Goal: Task Accomplishment & Management: Manage account settings

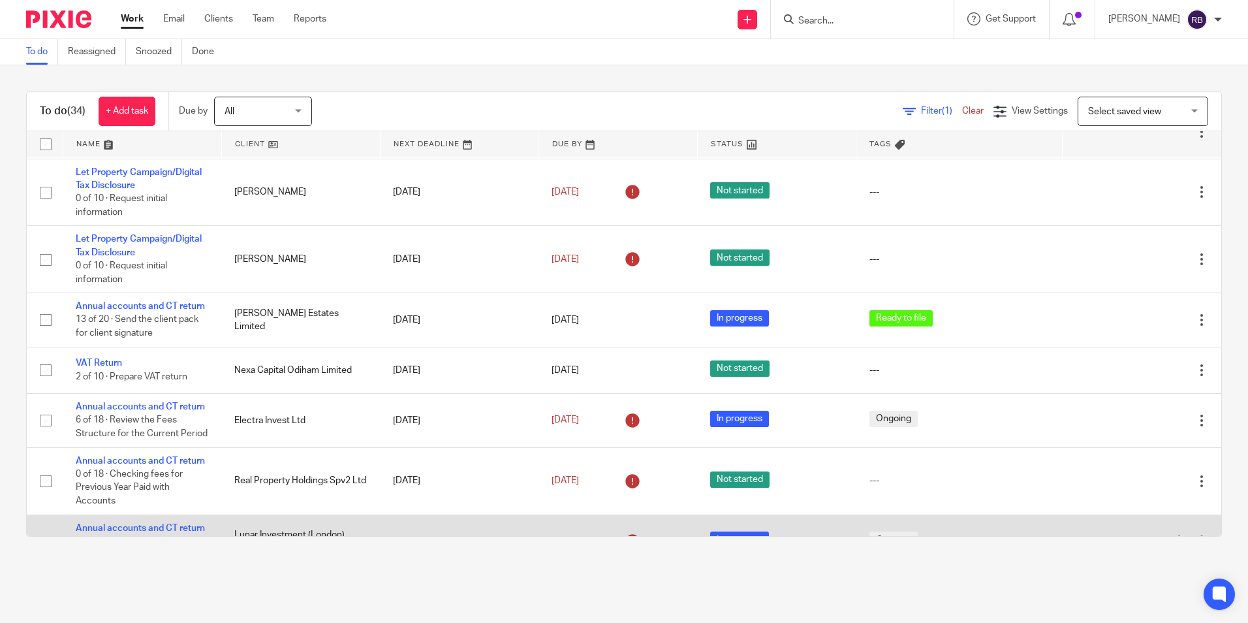
scroll to position [212, 0]
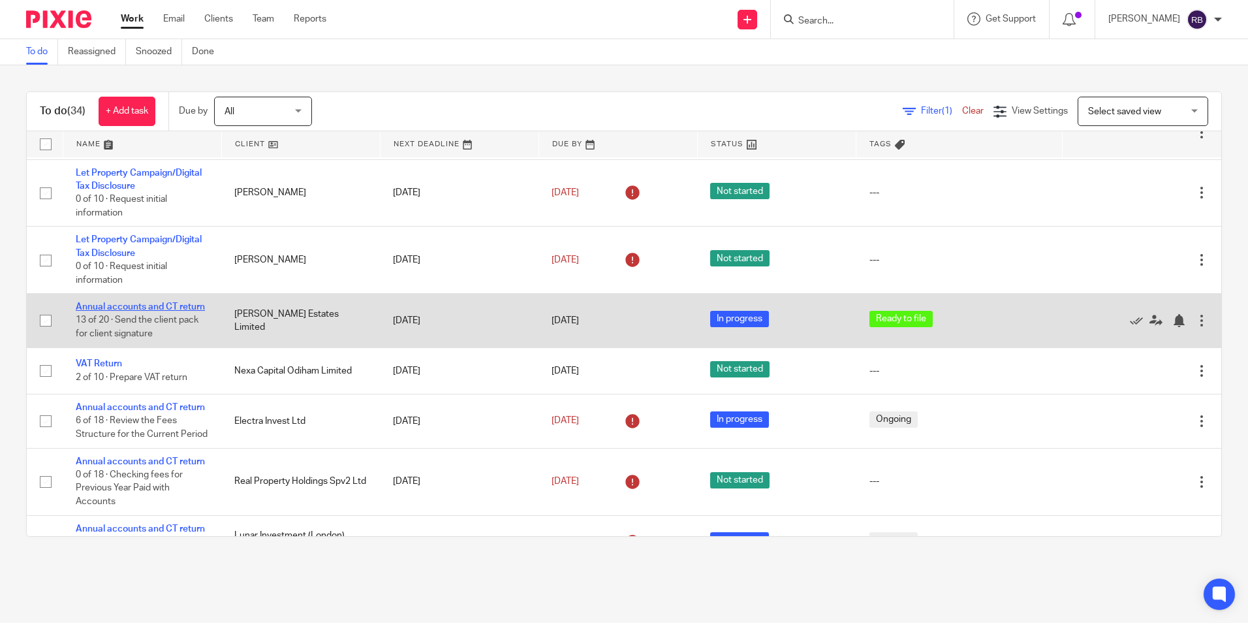
click at [130, 311] on link "Annual accounts and CT return" at bounding box center [140, 306] width 129 height 9
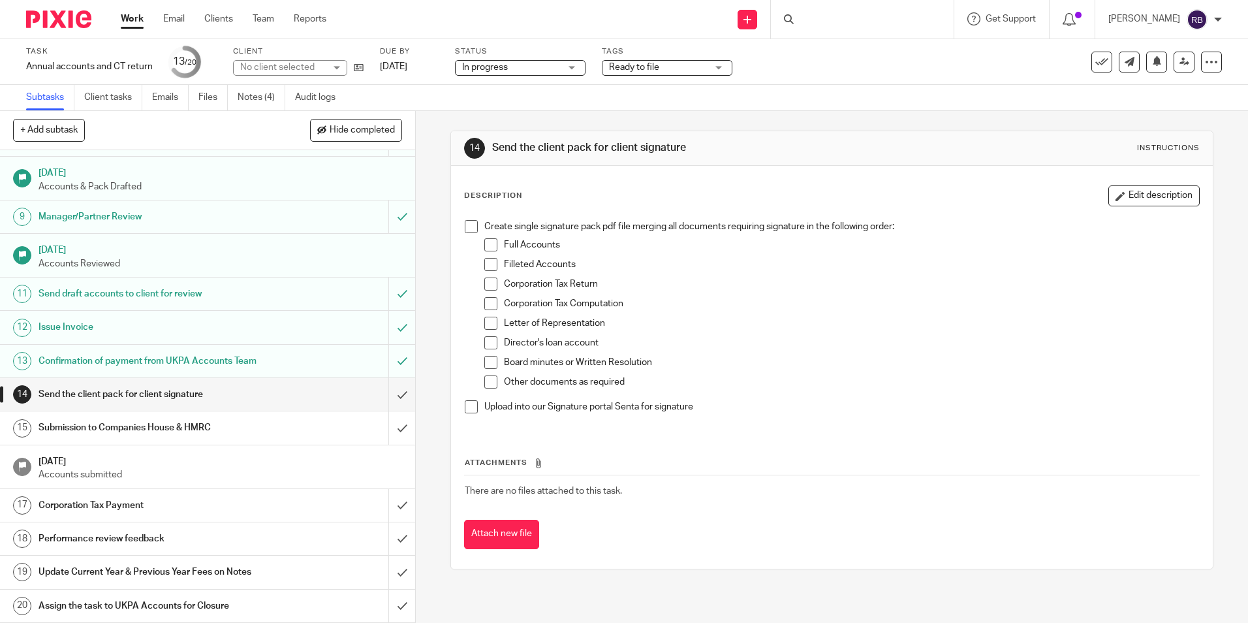
scroll to position [261, 0]
click at [386, 386] on input "submit" at bounding box center [207, 394] width 415 height 33
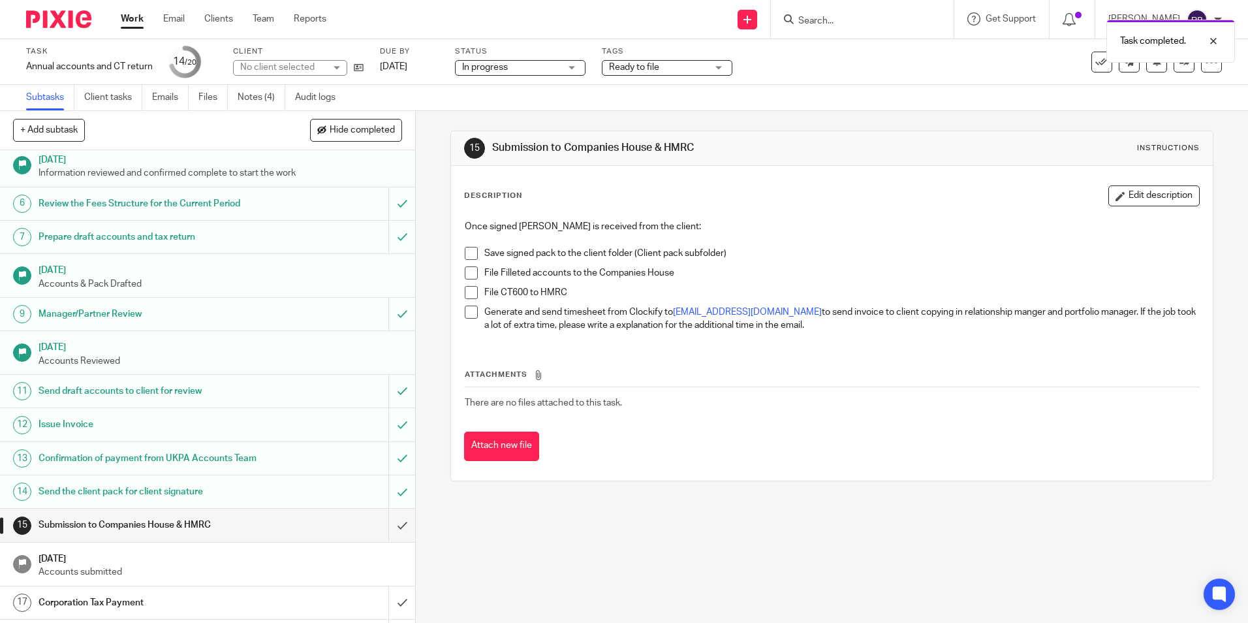
scroll to position [261, 0]
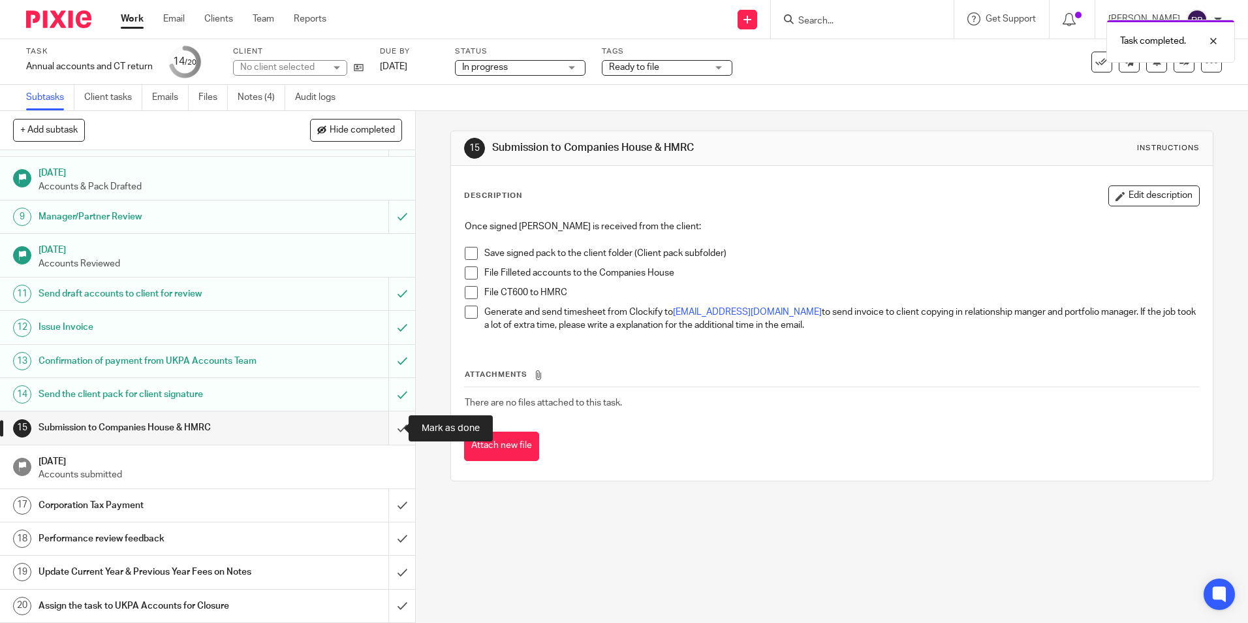
click at [381, 432] on input "submit" at bounding box center [207, 427] width 415 height 33
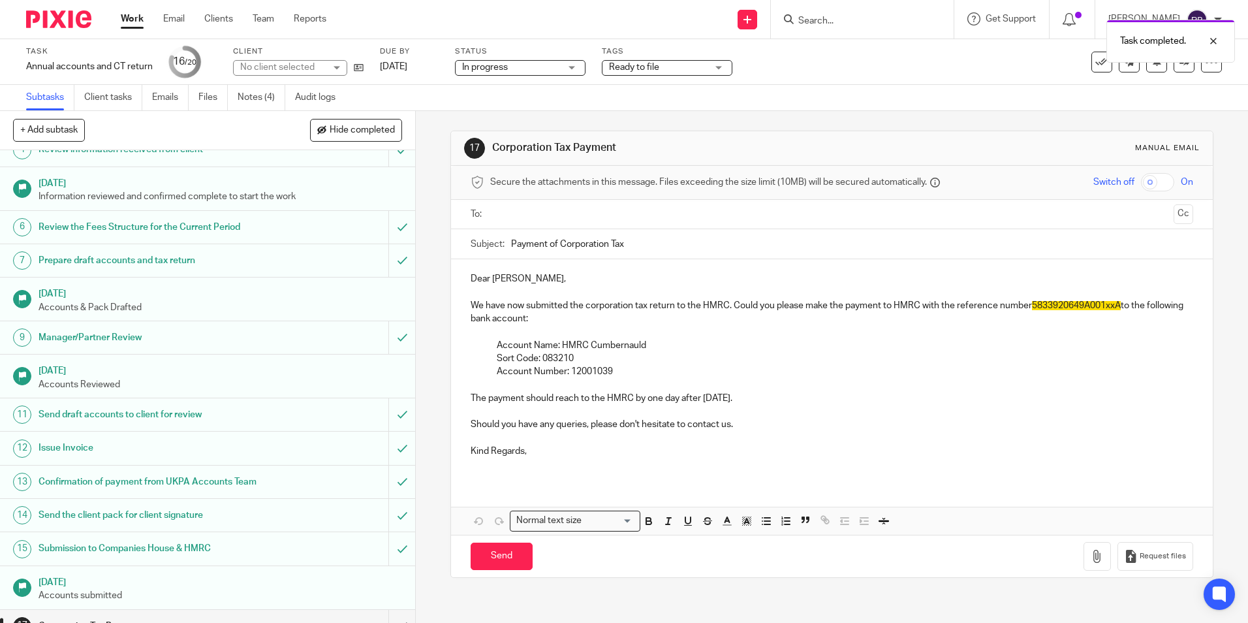
scroll to position [261, 0]
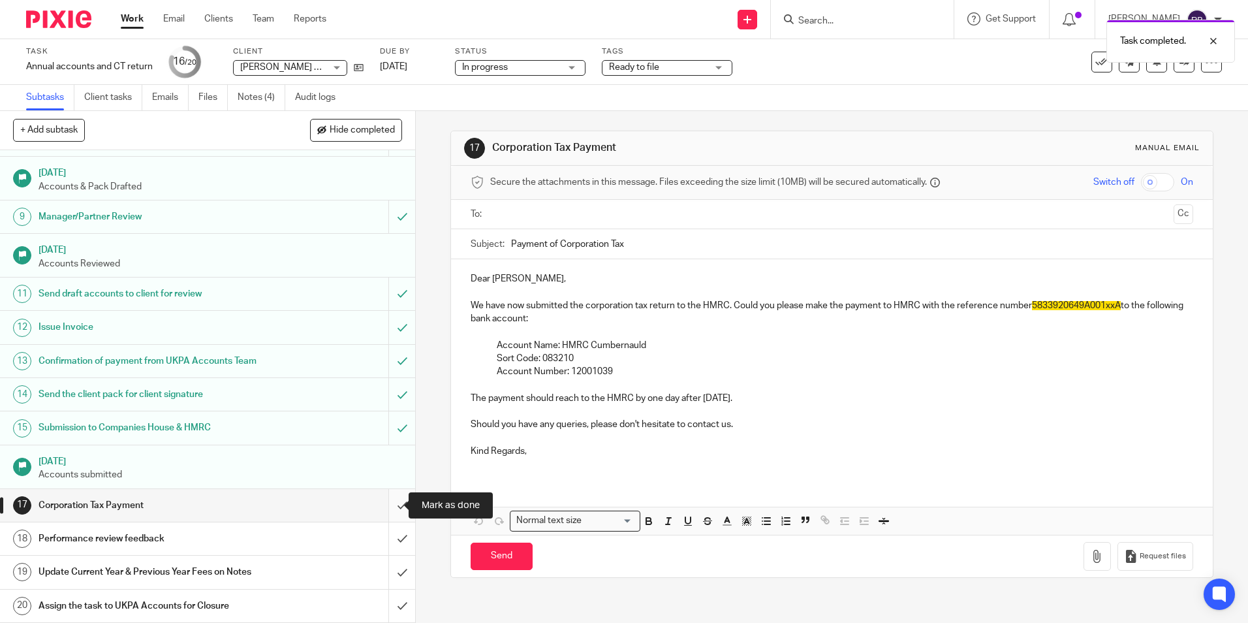
click at [396, 503] on input "submit" at bounding box center [207, 505] width 415 height 33
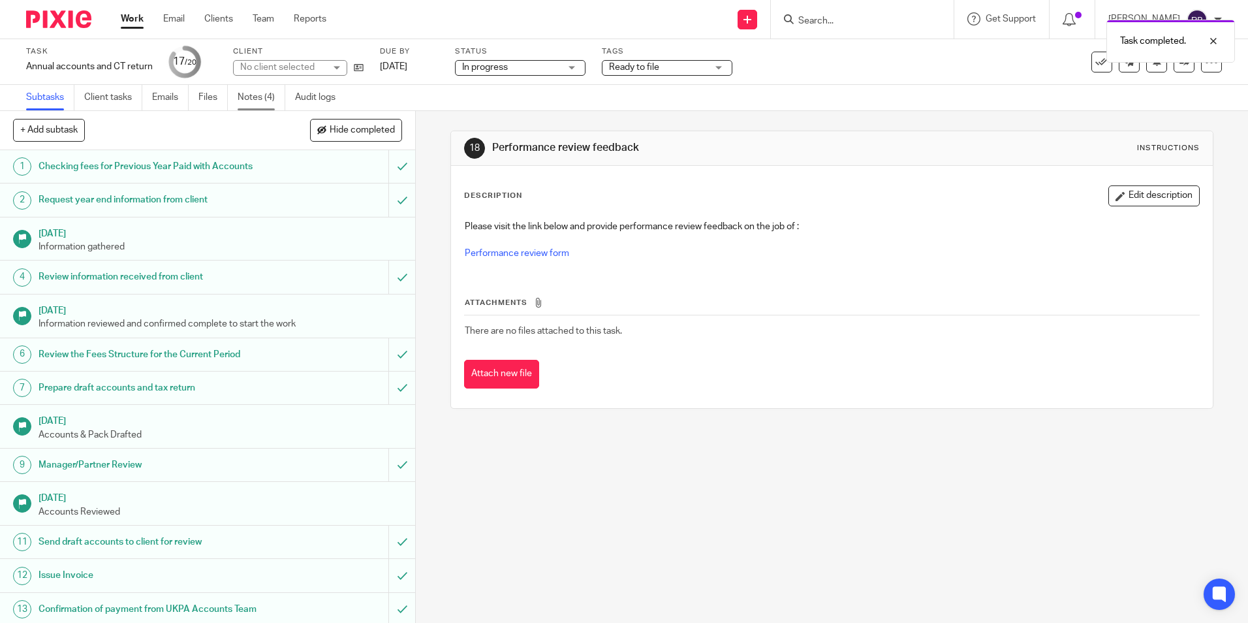
click at [267, 91] on link "Notes (4)" at bounding box center [262, 97] width 48 height 25
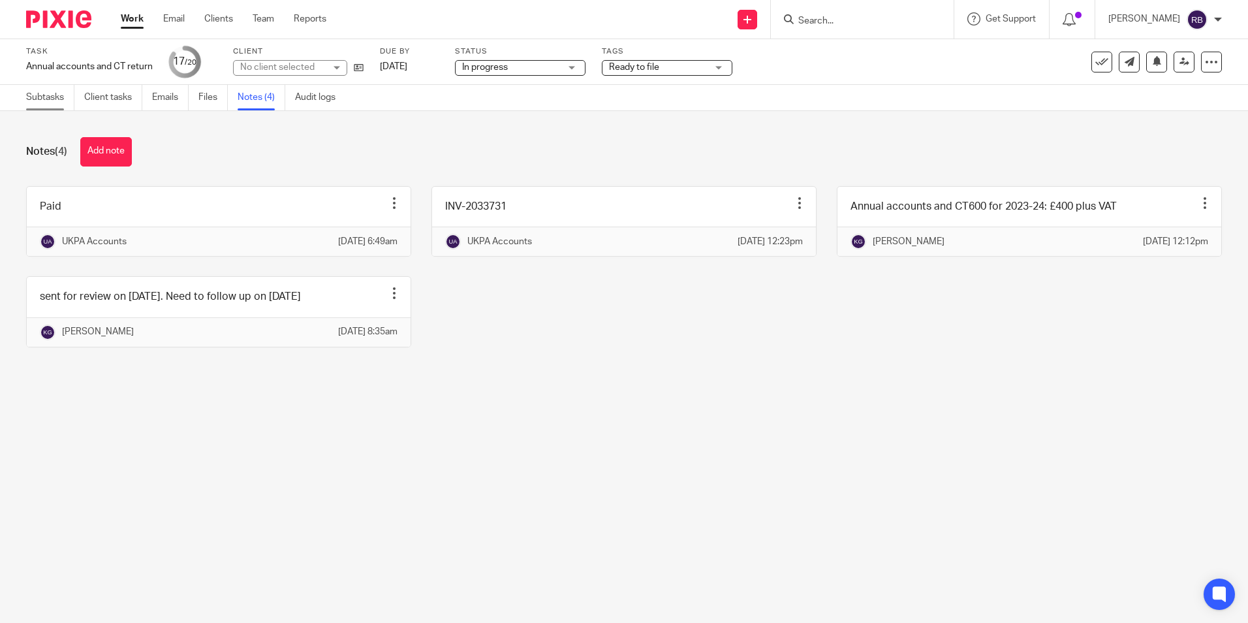
click at [74, 101] on link "Subtasks" at bounding box center [50, 97] width 48 height 25
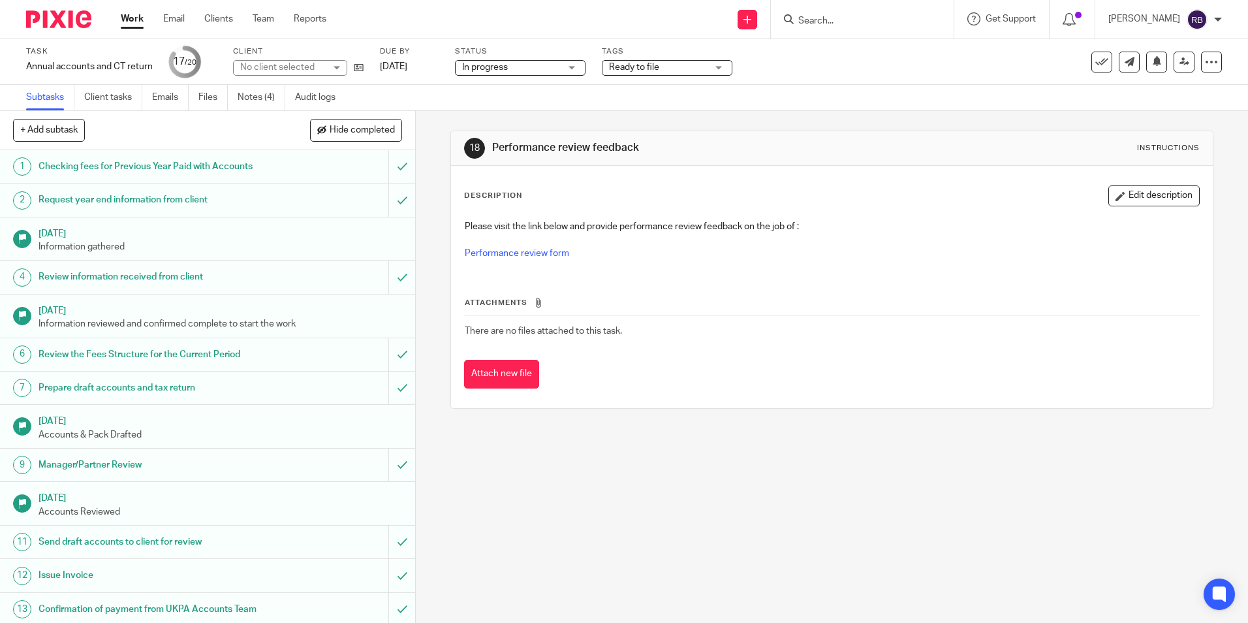
click at [676, 69] on span "Ready to file" at bounding box center [658, 68] width 98 height 14
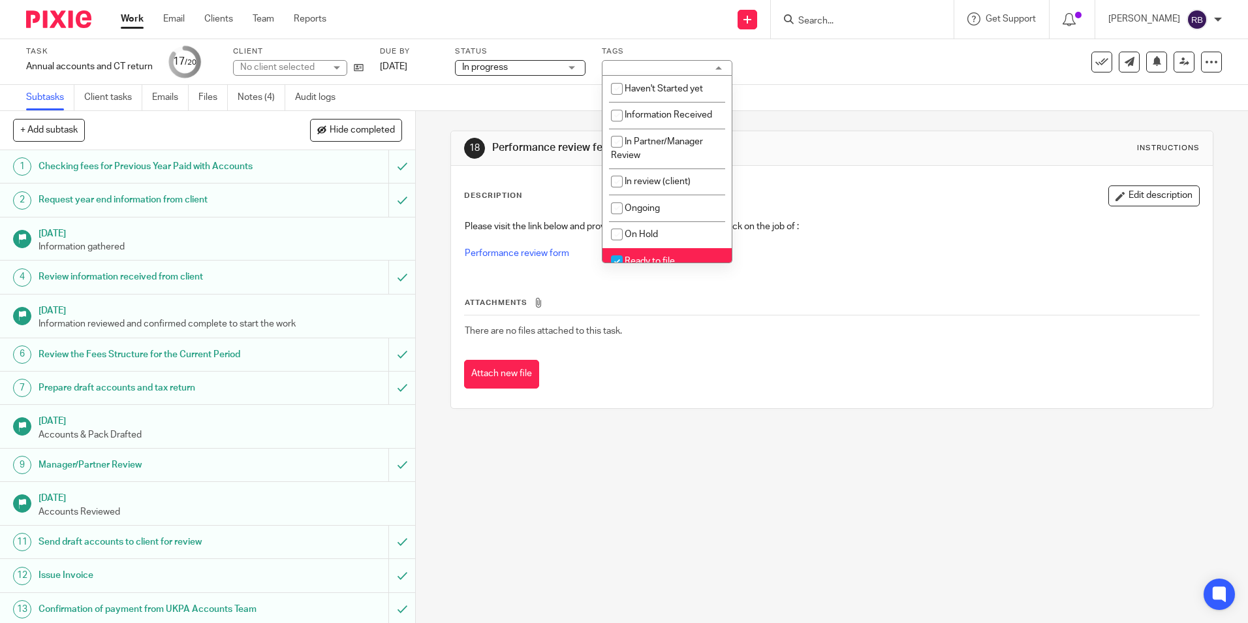
click at [661, 251] on li "Ready to file" at bounding box center [667, 261] width 129 height 27
checkbox input "false"
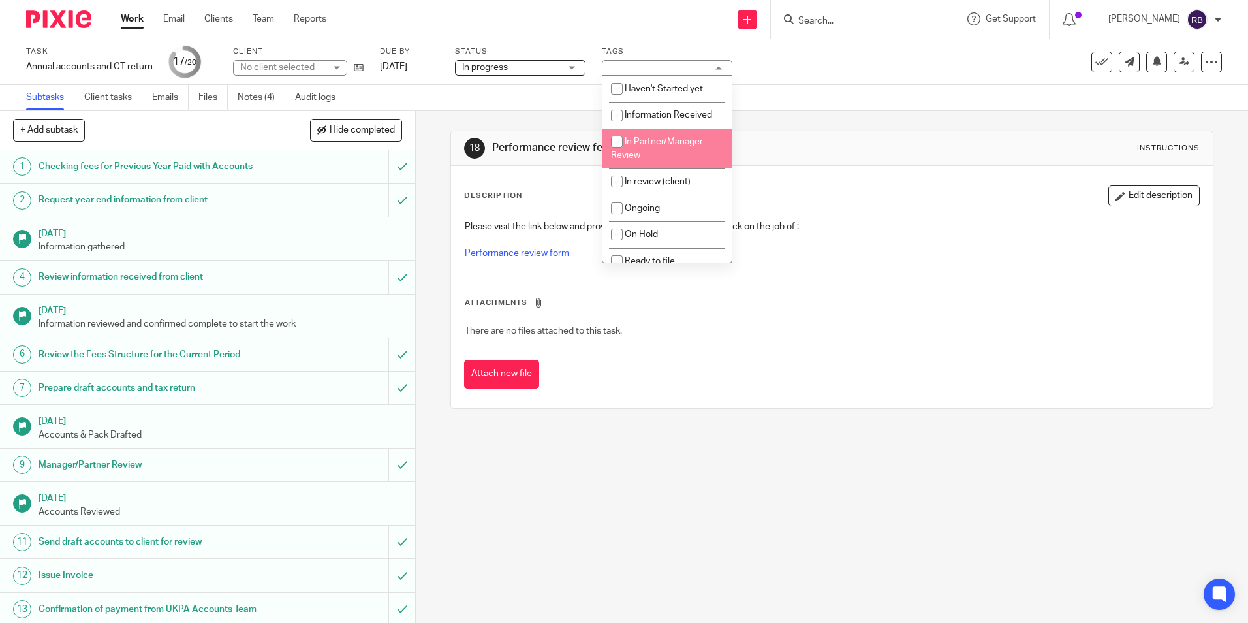
click at [640, 141] on span "In Partner/Manager Review" at bounding box center [657, 148] width 92 height 23
checkbox input "true"
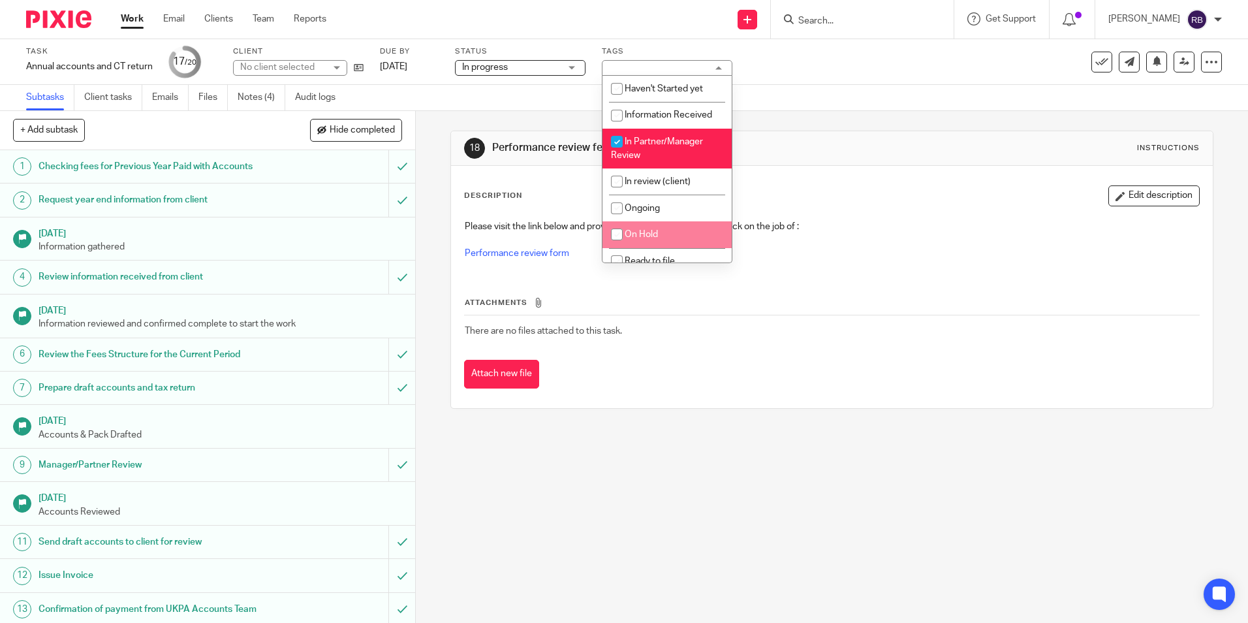
click at [633, 402] on div "Description Edit description Please visit the link below and provide performanc…" at bounding box center [831, 287] width 761 height 242
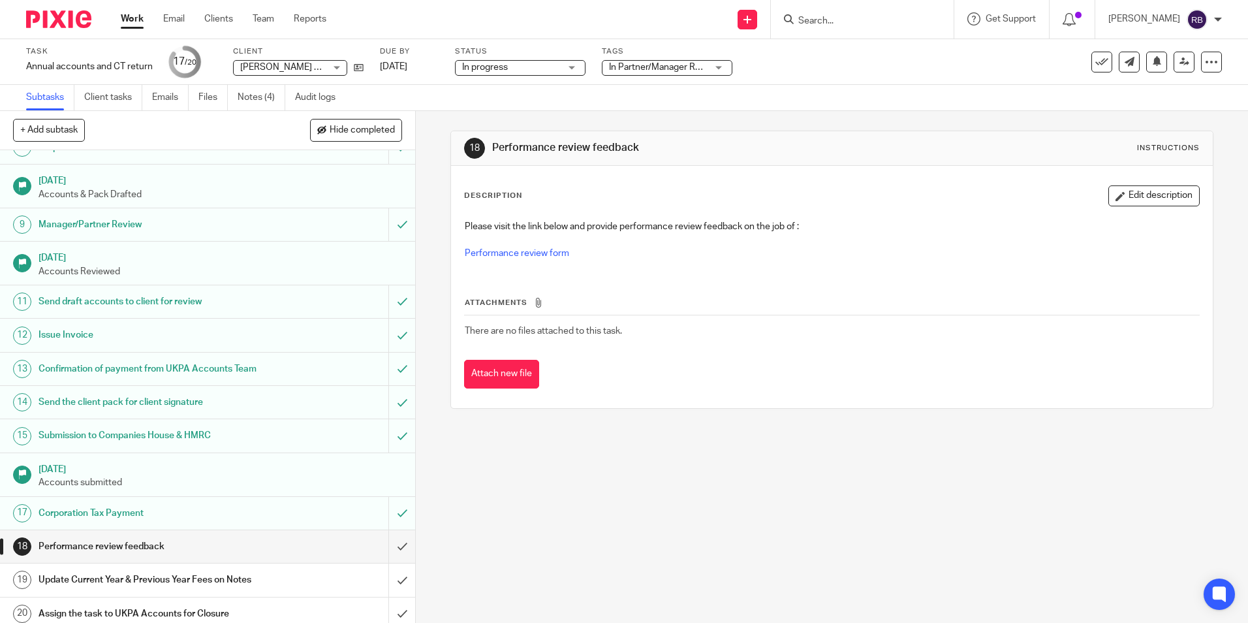
scroll to position [261, 0]
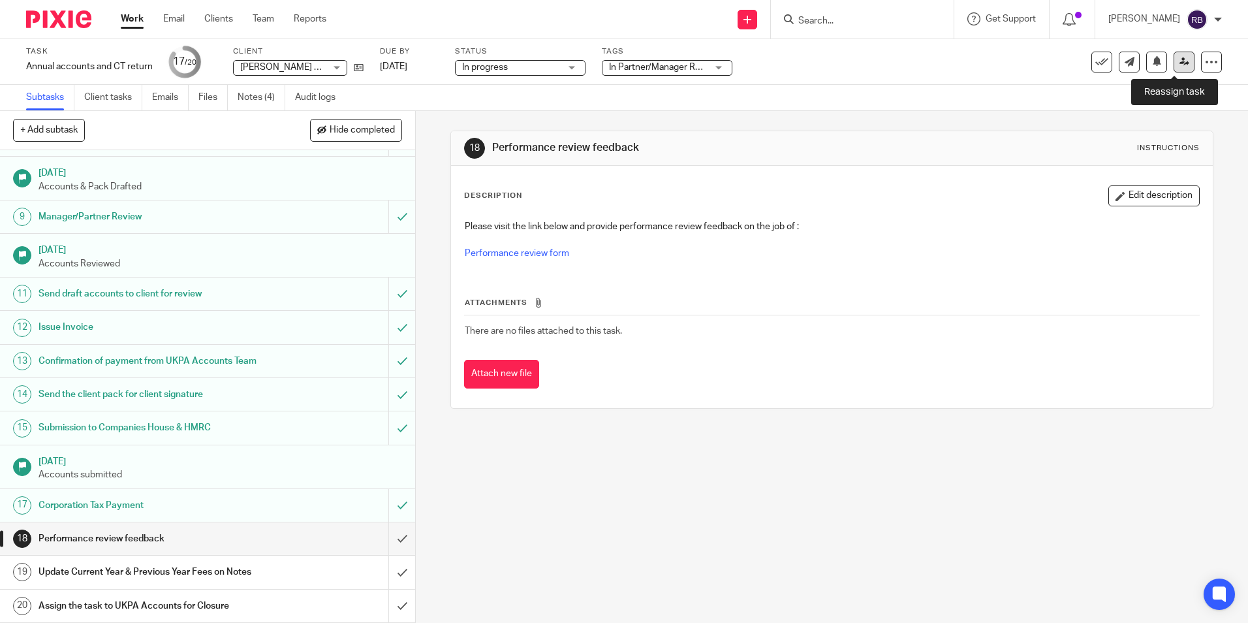
click at [1174, 67] on link at bounding box center [1184, 62] width 21 height 21
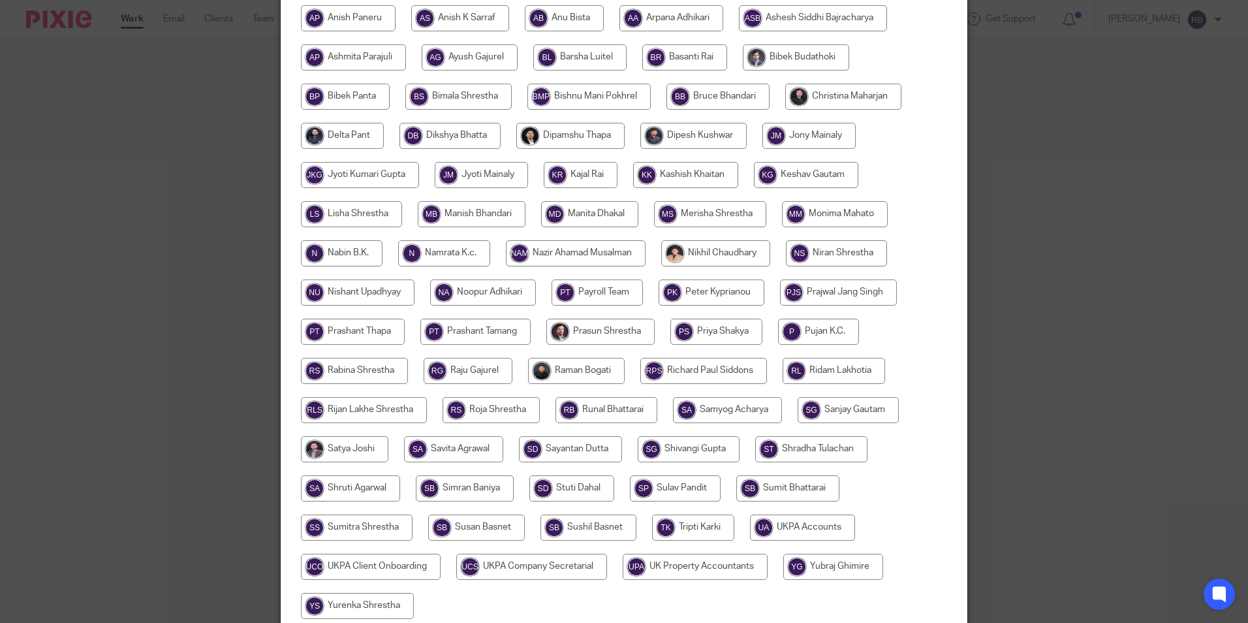
scroll to position [257, 0]
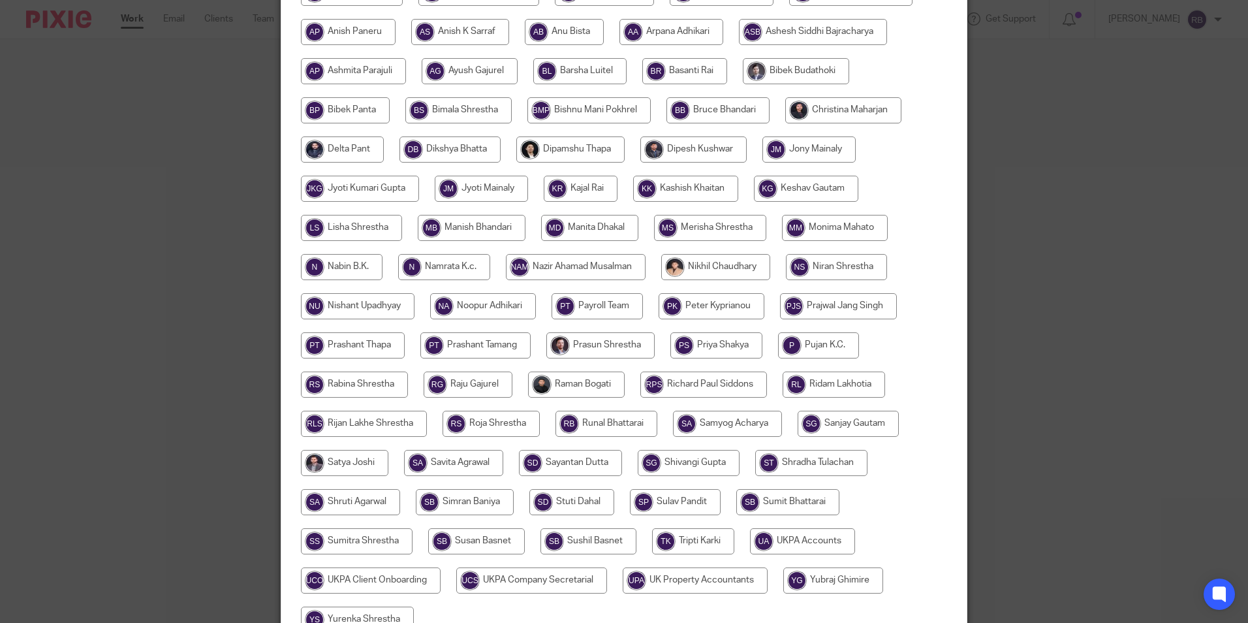
click at [770, 182] on input "radio" at bounding box center [806, 189] width 104 height 26
radio input "true"
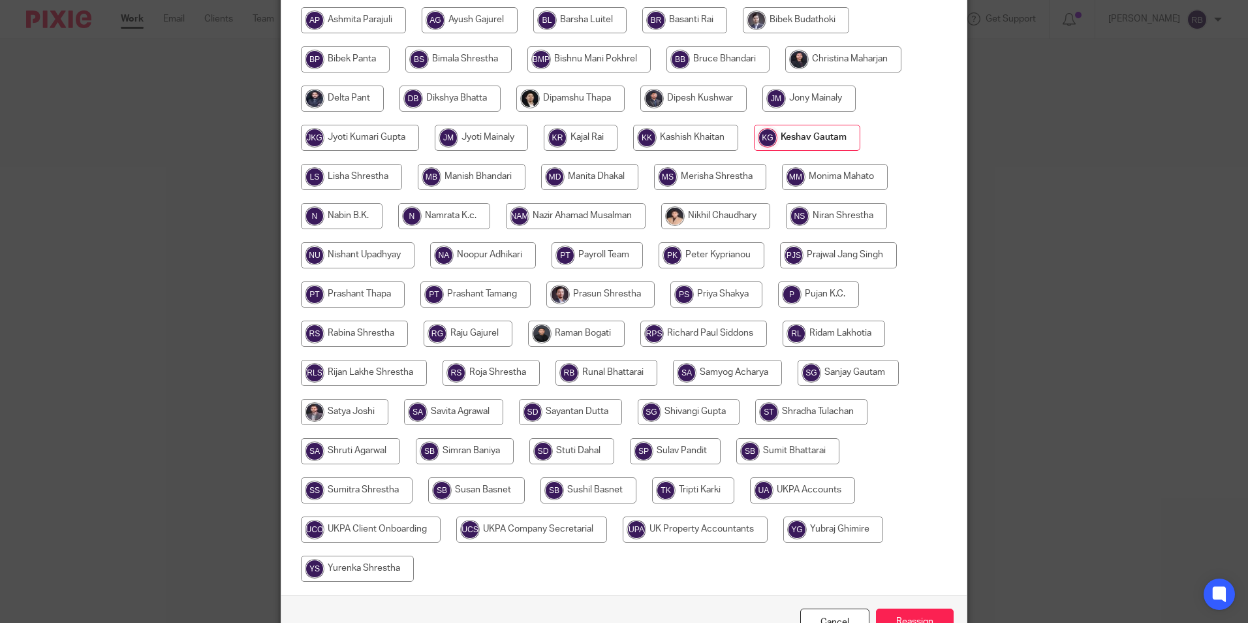
scroll to position [388, 0]
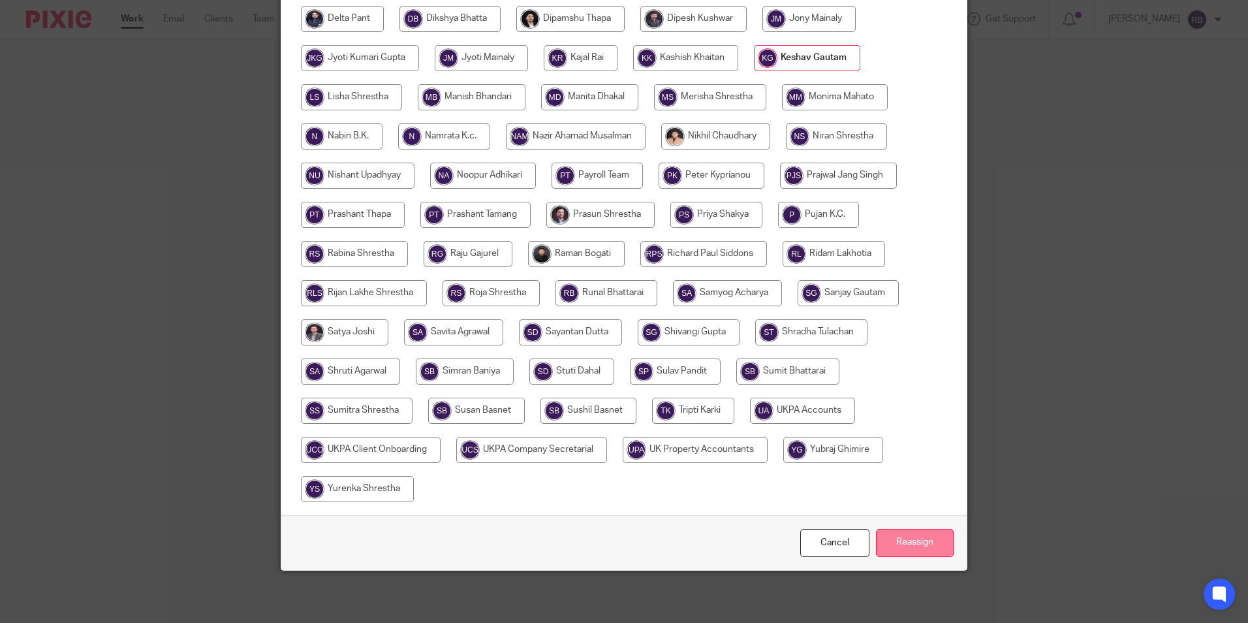
click at [888, 536] on input "Reassign" at bounding box center [915, 543] width 78 height 28
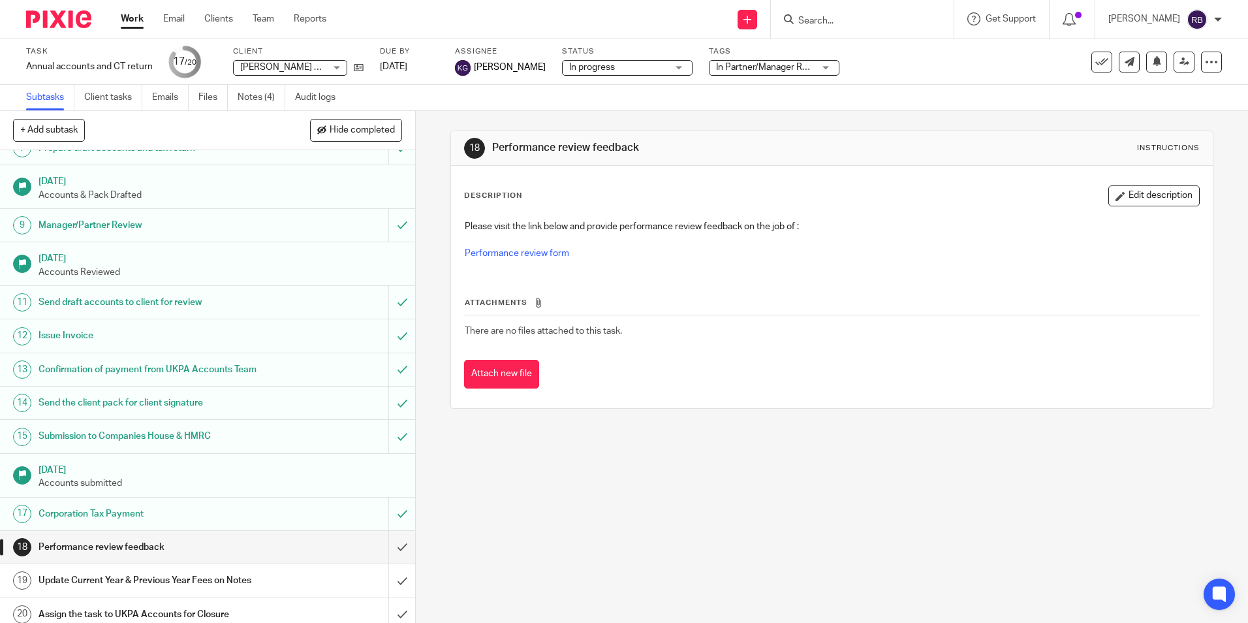
scroll to position [261, 0]
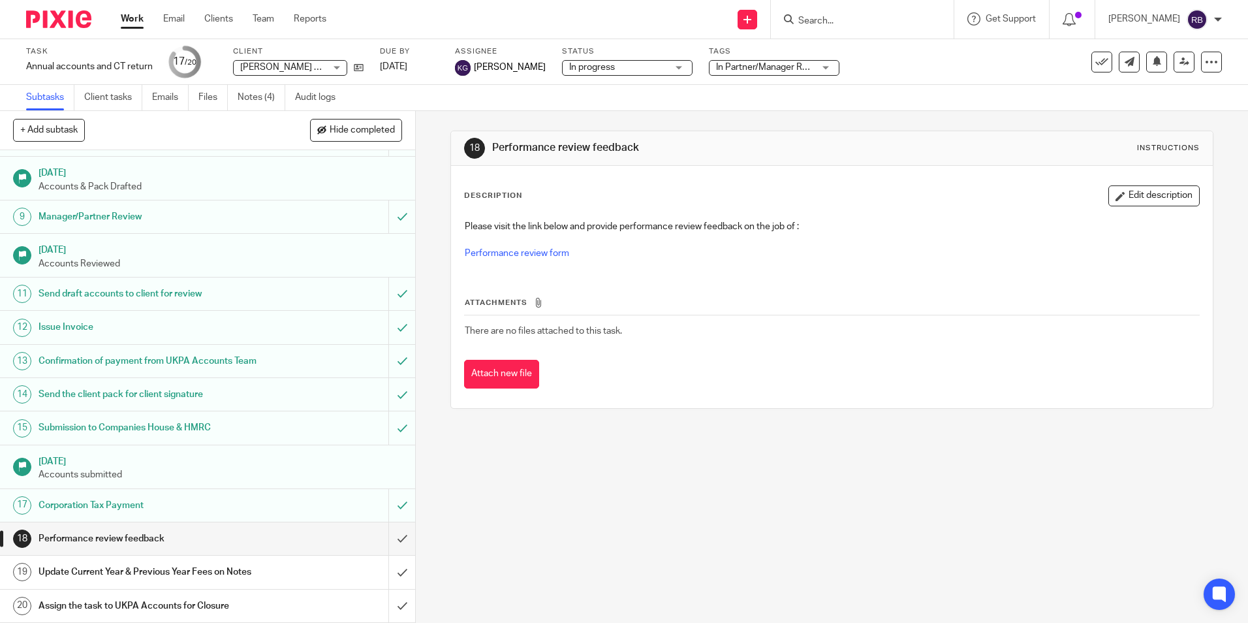
click at [130, 20] on link "Work" at bounding box center [132, 18] width 23 height 13
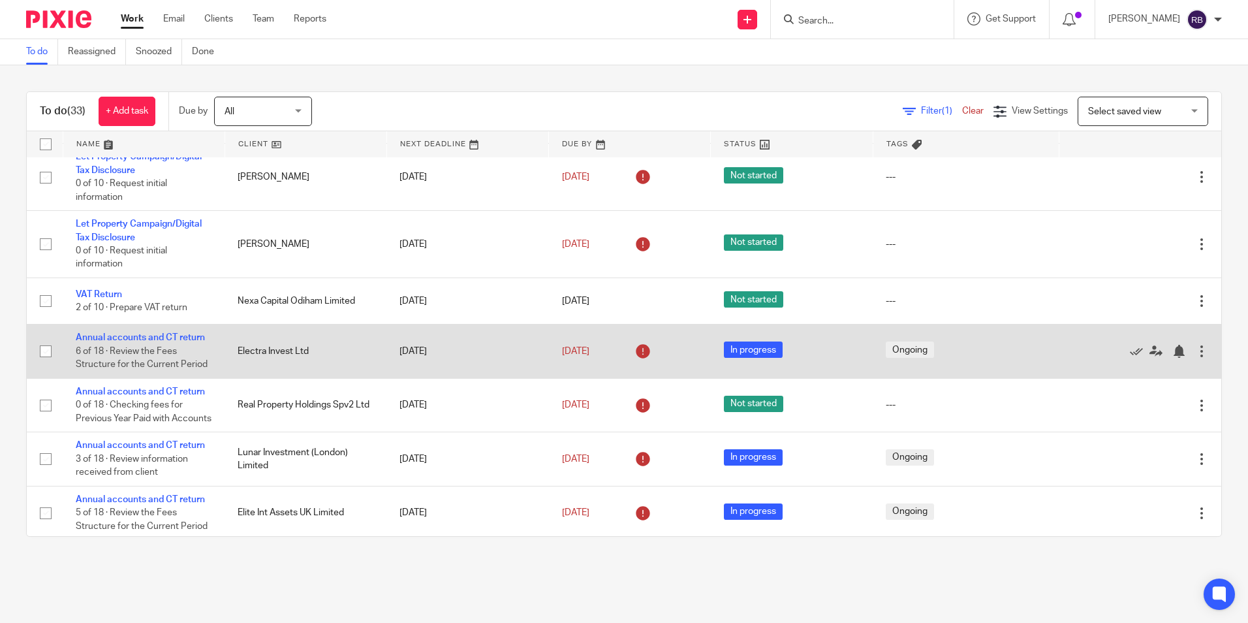
scroll to position [131, 0]
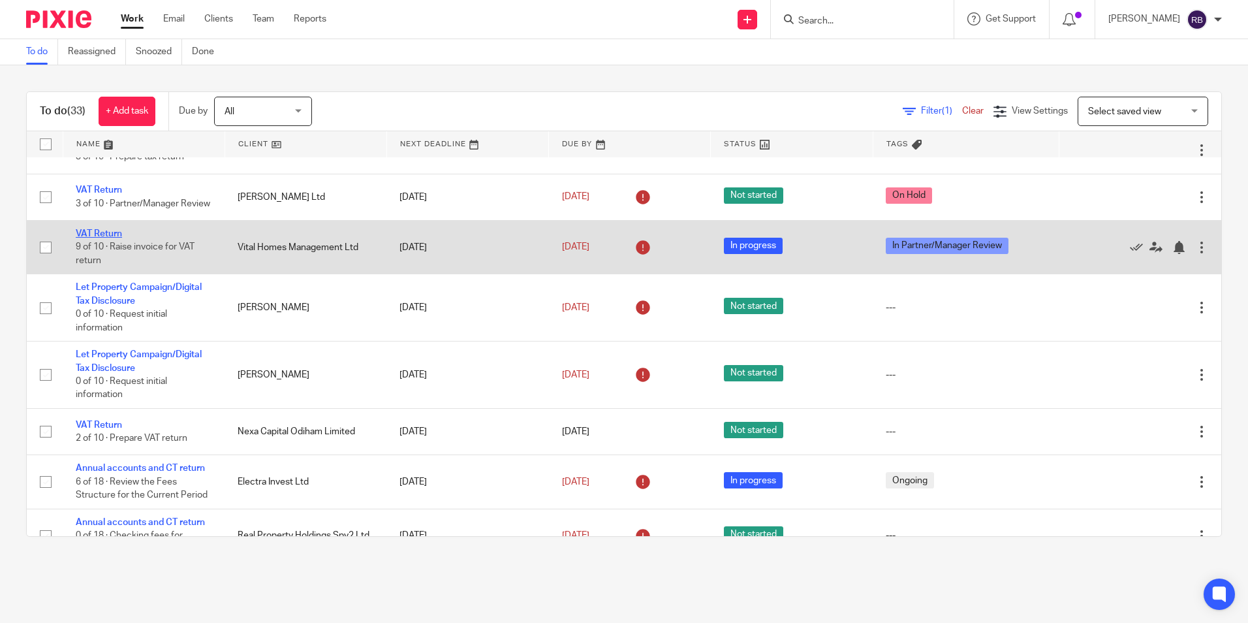
click at [119, 238] on link "VAT Return" at bounding box center [99, 233] width 46 height 9
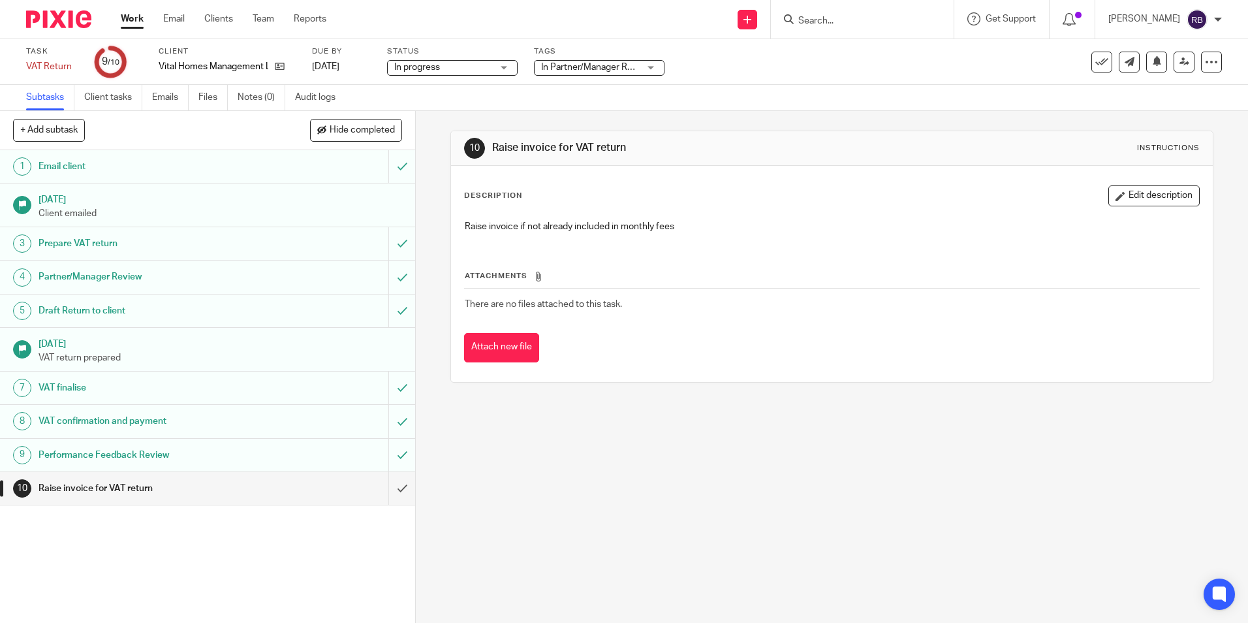
click at [823, 22] on input "Search" at bounding box center [856, 22] width 118 height 12
click at [279, 71] on icon at bounding box center [280, 66] width 10 height 10
click at [272, 90] on link "Notes (0)" at bounding box center [262, 97] width 48 height 25
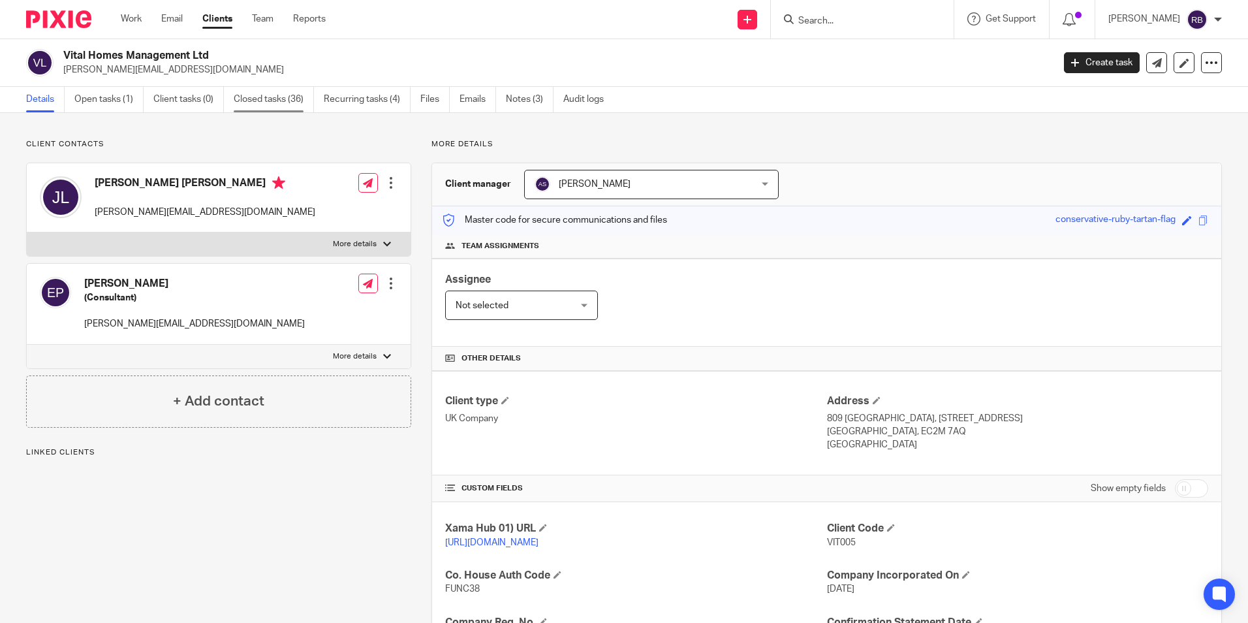
click at [274, 105] on link "Closed tasks (36)" at bounding box center [274, 99] width 80 height 25
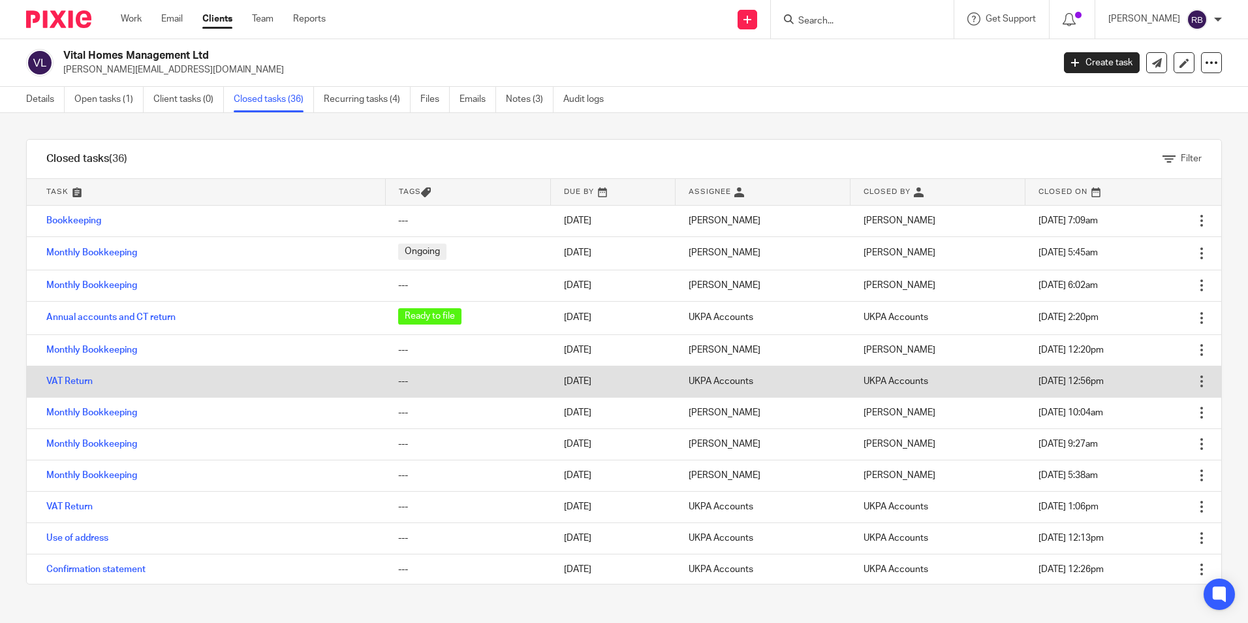
click at [75, 386] on td "VAT Return" at bounding box center [206, 381] width 358 height 31
click at [76, 380] on link "VAT Return" at bounding box center [69, 381] width 46 height 9
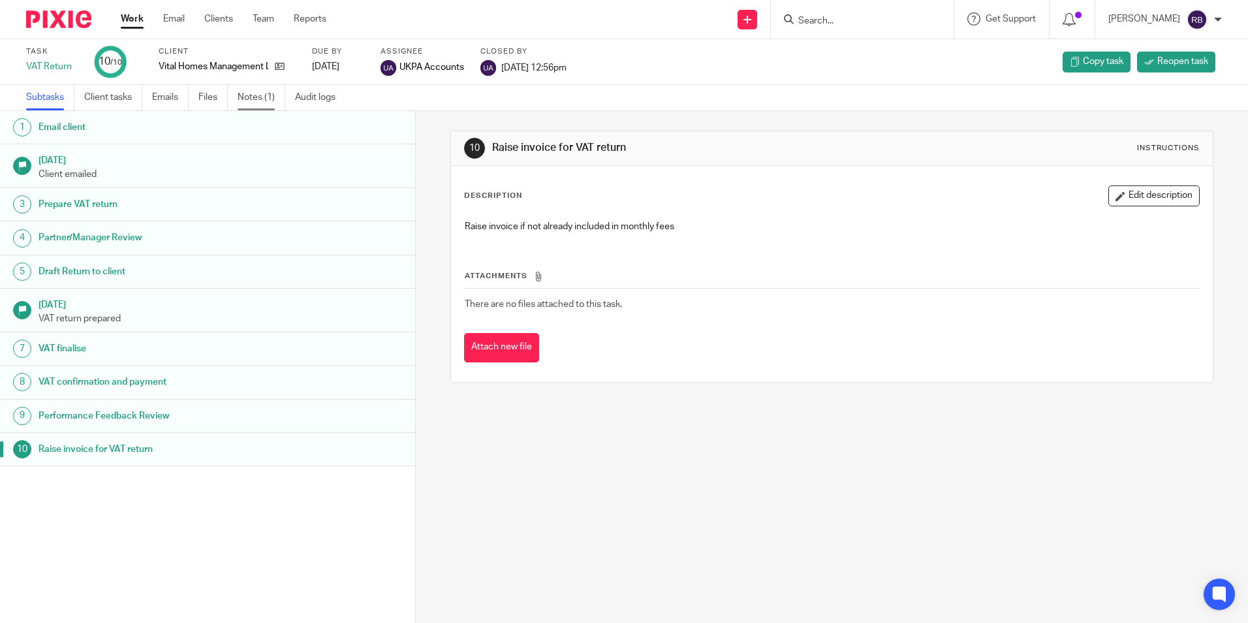
click at [268, 103] on link "Notes (1)" at bounding box center [262, 97] width 48 height 25
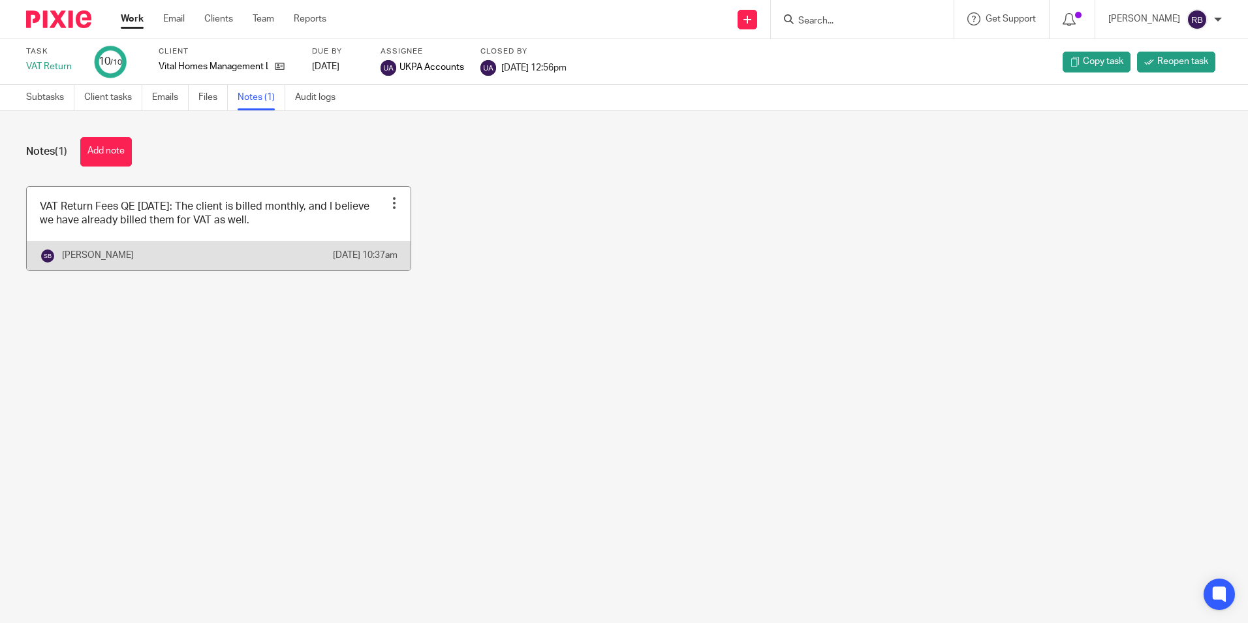
click at [392, 205] on div at bounding box center [394, 203] width 13 height 13
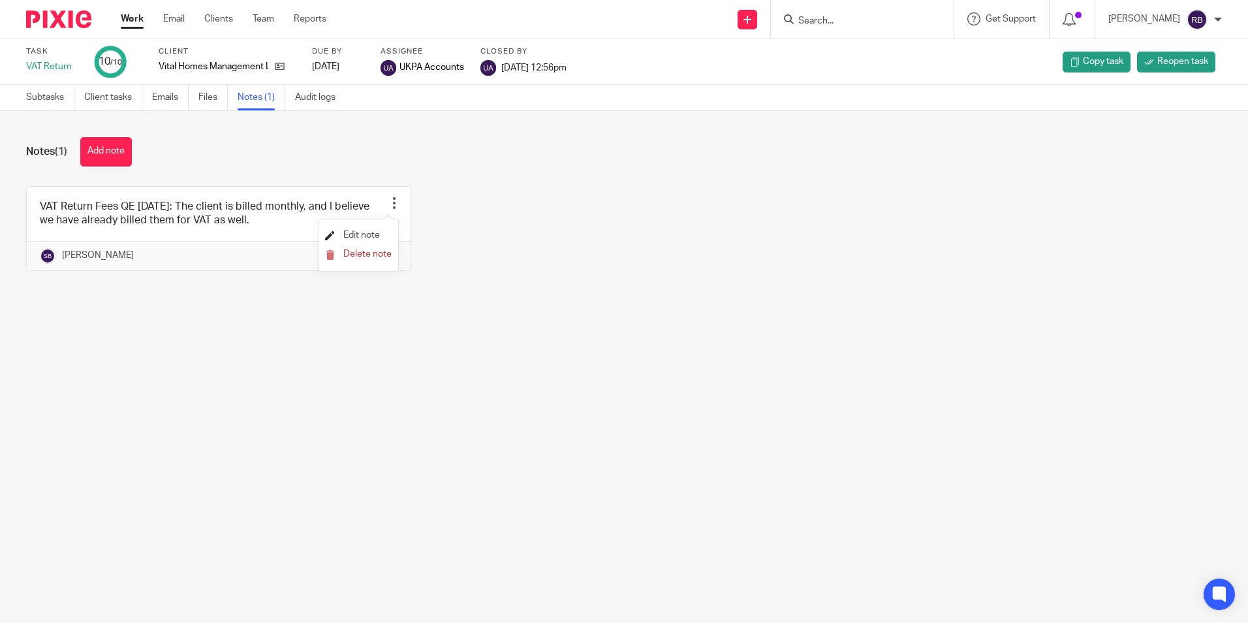
click at [368, 231] on span "Edit note" at bounding box center [361, 234] width 37 height 9
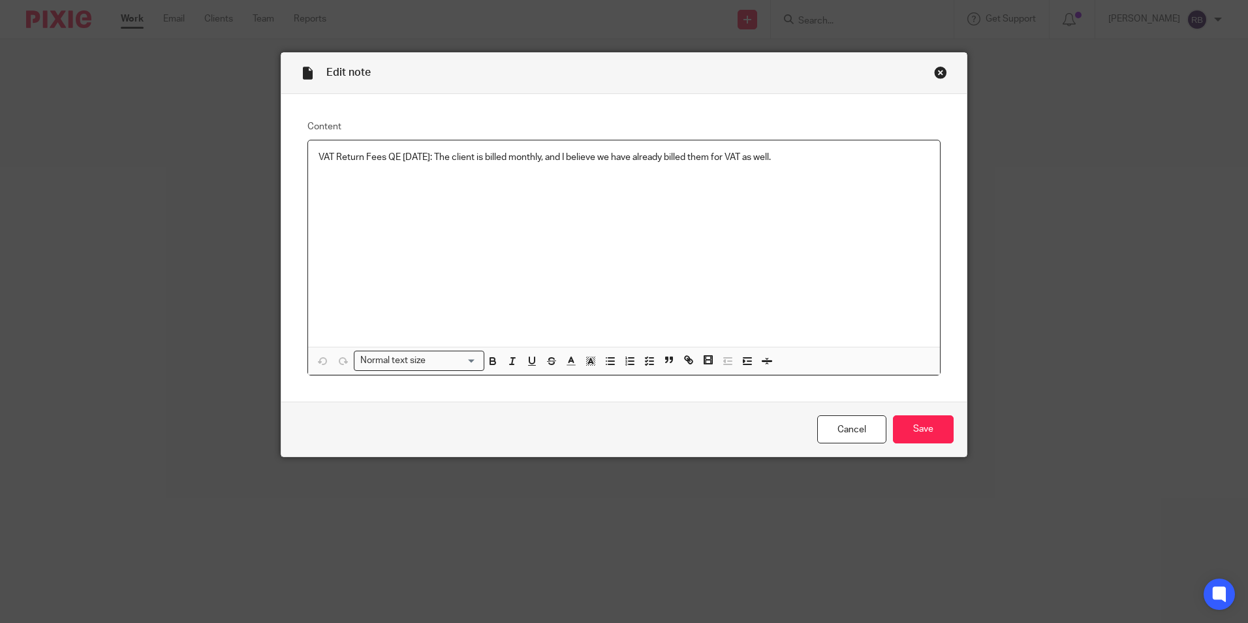
drag, startPoint x: 308, startPoint y: 161, endPoint x: 800, endPoint y: 140, distance: 492.7
click at [800, 140] on div "VAT Return Fees QE March 2025: The client is billed monthly, and I believe we h…" at bounding box center [624, 243] width 632 height 206
copy p "VAT Return Fees QE March 2025: The client is billed monthly, and I believe we h…"
click at [852, 427] on link "Cancel" at bounding box center [851, 429] width 69 height 28
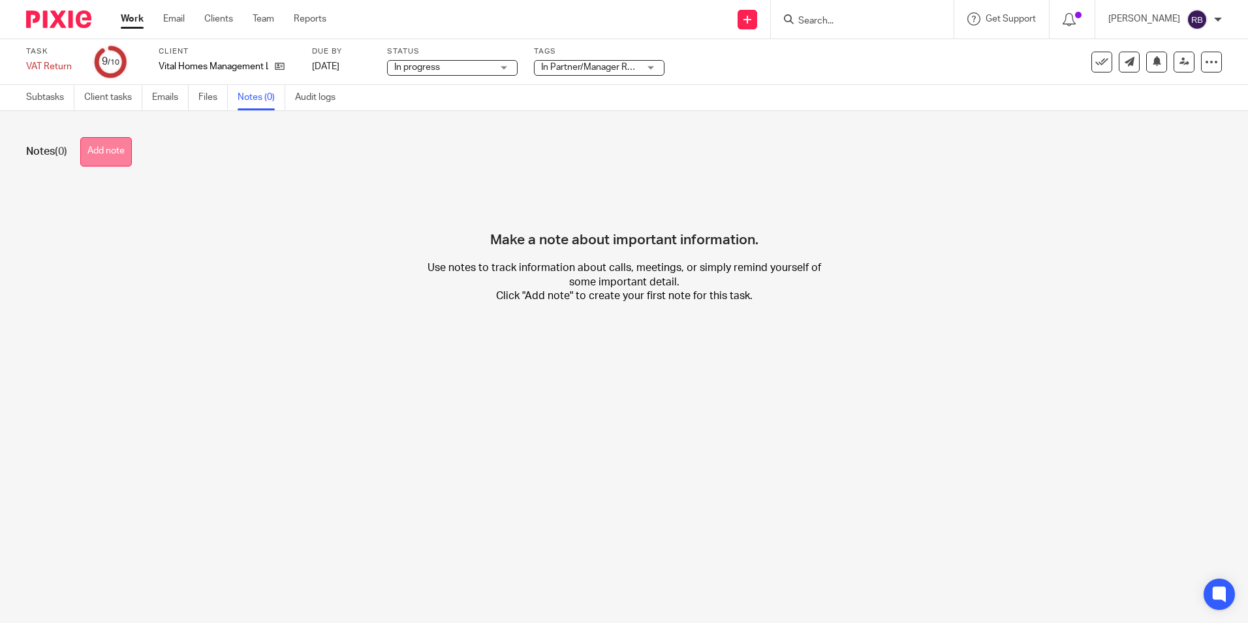
click at [110, 148] on button "Add note" at bounding box center [106, 151] width 52 height 29
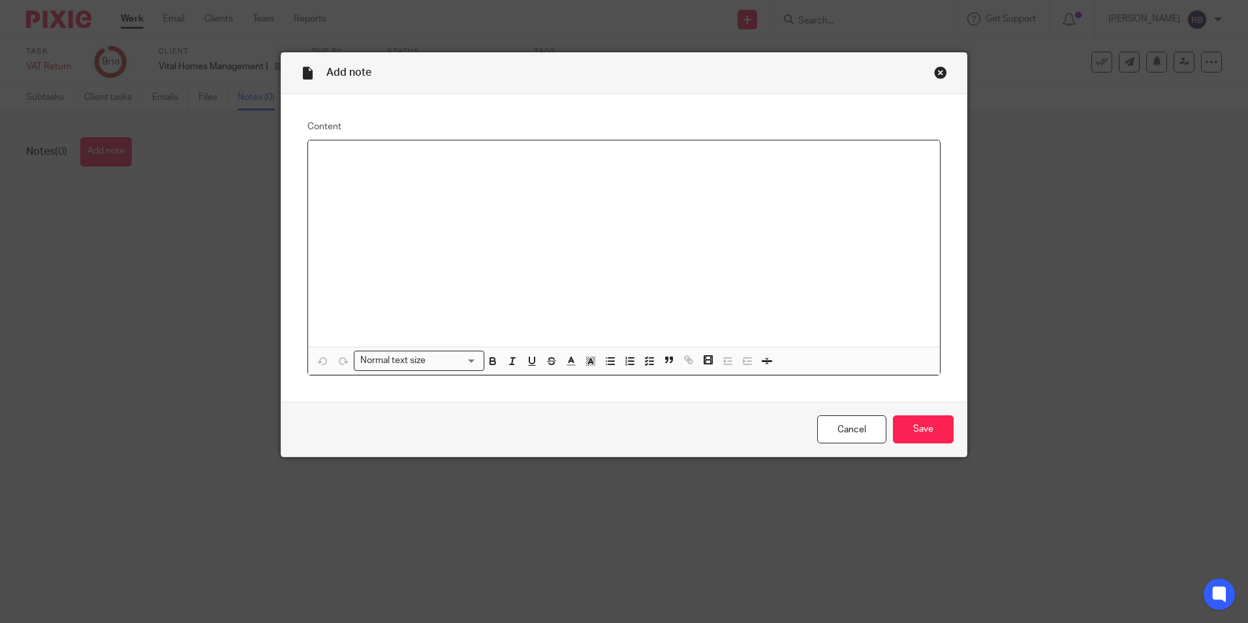
click at [539, 238] on div at bounding box center [624, 243] width 632 height 206
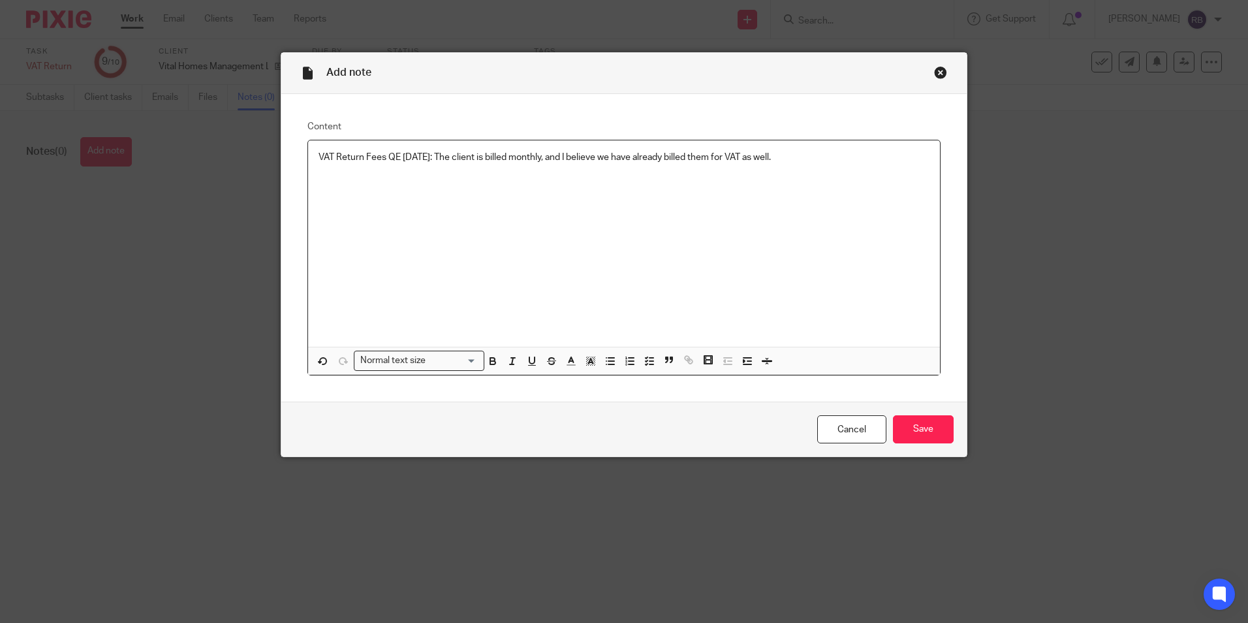
click at [424, 157] on p "VAT Return Fees QE March 2025: The client is billed monthly, and I believe we h…" at bounding box center [624, 157] width 611 height 13
click at [921, 433] on input "Save" at bounding box center [923, 429] width 61 height 28
